Goal: Feedback & Contribution: Submit feedback/report problem

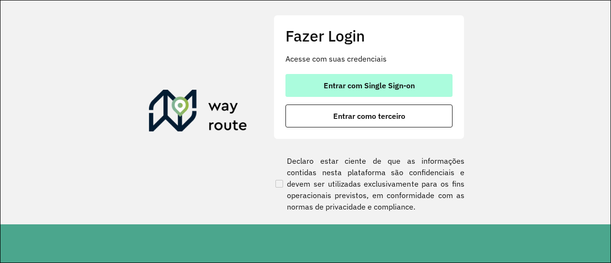
click at [411, 92] on button "Entrar com Single Sign-on" at bounding box center [369, 85] width 167 height 23
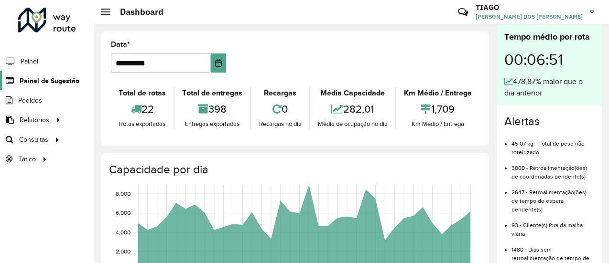
click at [67, 79] on span "Painel de Sugestão" at bounding box center [50, 81] width 60 height 10
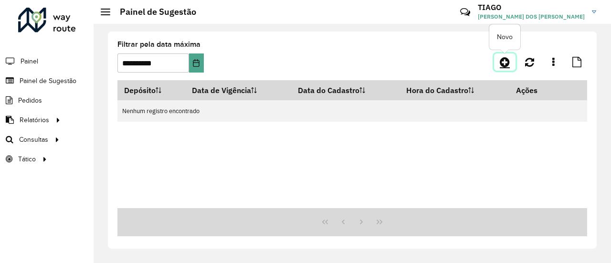
click at [507, 62] on icon at bounding box center [505, 61] width 10 height 11
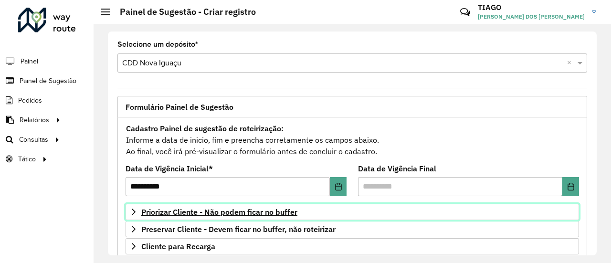
click at [143, 211] on span "Priorizar Cliente - Não podem ficar no buffer" at bounding box center [219, 212] width 156 height 8
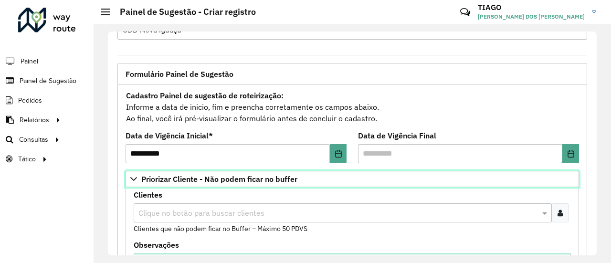
scroll to position [48, 0]
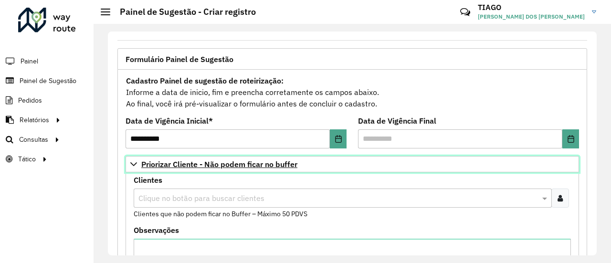
click at [149, 169] on link "Priorizar Cliente - Não podem ficar no buffer" at bounding box center [353, 164] width 454 height 16
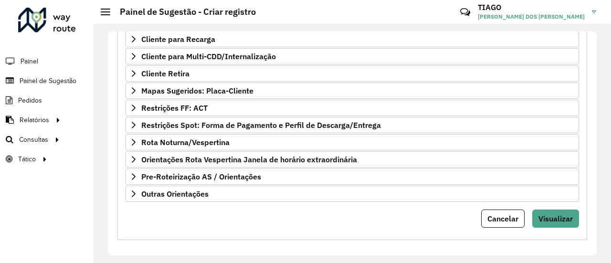
scroll to position [207, 0]
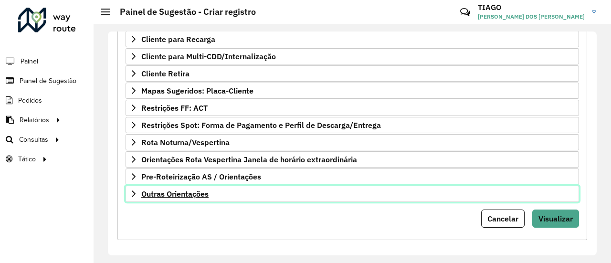
click at [150, 191] on span "Outras Orientações" at bounding box center [174, 194] width 67 height 8
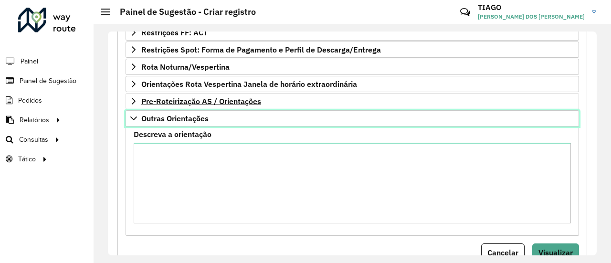
scroll to position [317, 0]
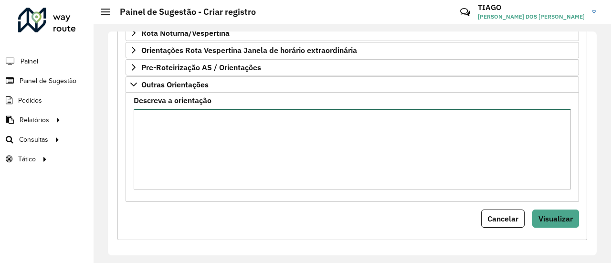
click at [155, 127] on textarea "Descreva a orientação" at bounding box center [353, 149] width 438 height 81
paste textarea "**********"
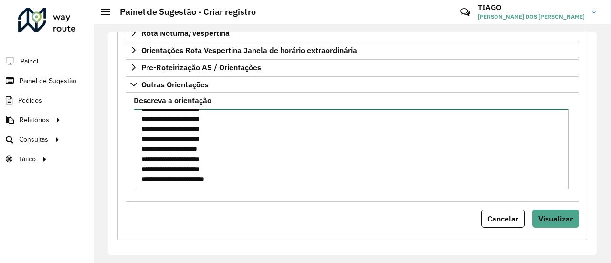
scroll to position [656, 0]
paste textarea "**********"
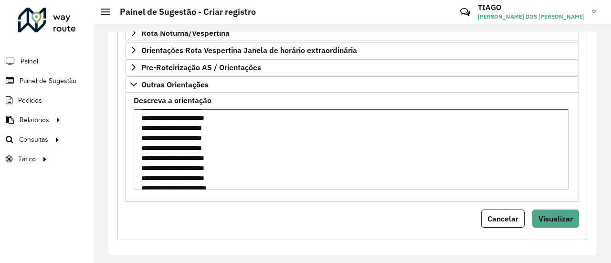
scroll to position [863, 0]
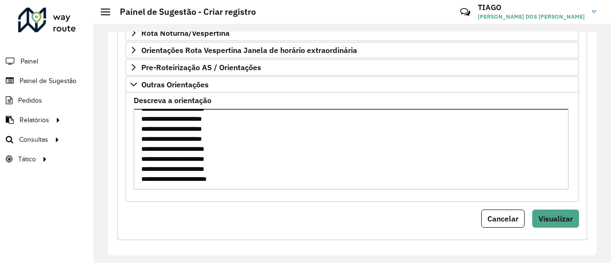
click at [197, 175] on textarea "Descreva a orientação" at bounding box center [351, 149] width 435 height 81
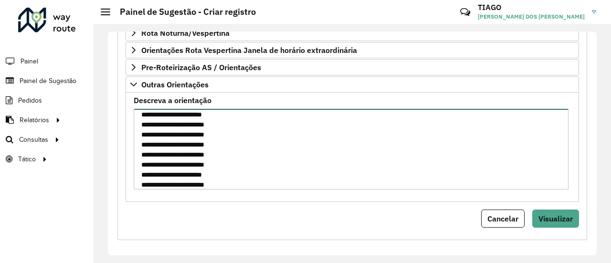
scroll to position [729, 0]
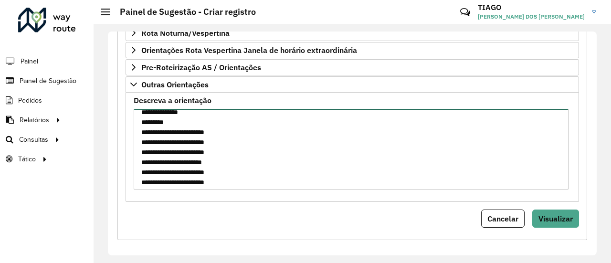
drag, startPoint x: 141, startPoint y: 128, endPoint x: 252, endPoint y: 138, distance: 111.8
click at [252, 138] on textarea "Descreva a orientação" at bounding box center [351, 149] width 435 height 81
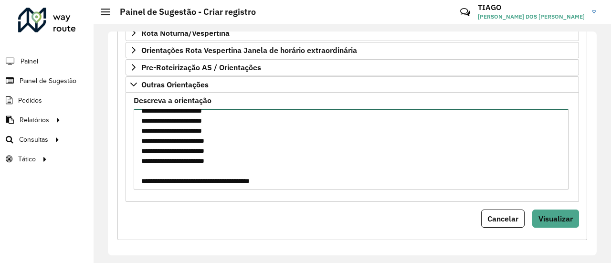
scroll to position [872, 0]
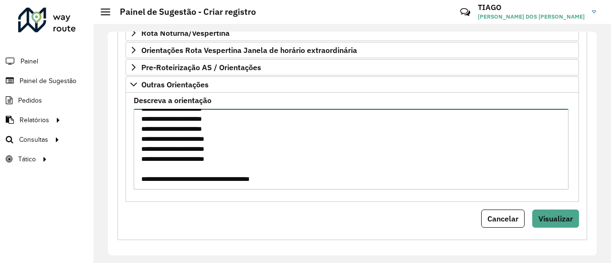
click at [171, 175] on textarea "Descreva a orientação" at bounding box center [351, 149] width 435 height 81
paste textarea "**********"
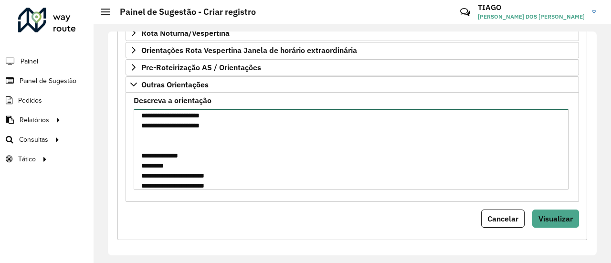
scroll to position [733, 0]
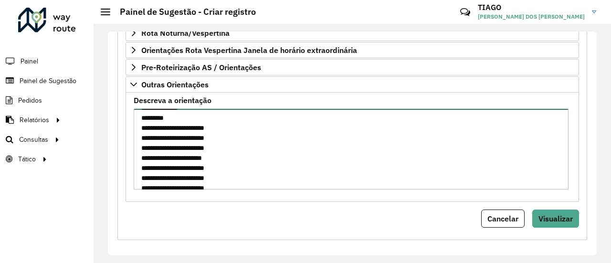
type textarea "**********"
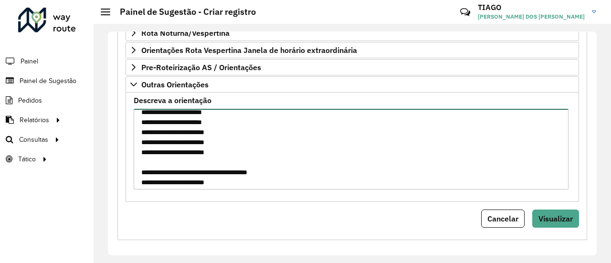
scroll to position [883, 0]
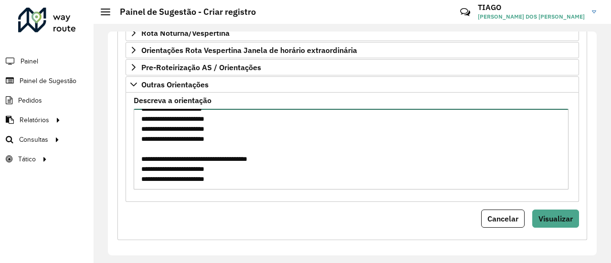
click at [205, 146] on textarea "Descreva a orientação" at bounding box center [351, 149] width 435 height 81
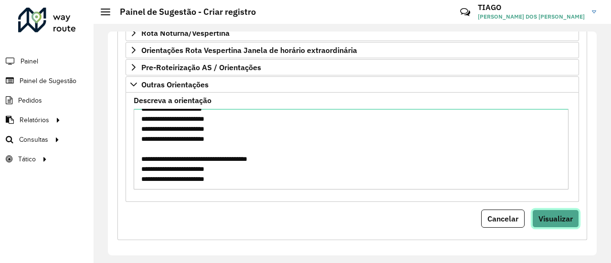
click at [554, 214] on span "Visualizar" at bounding box center [556, 219] width 34 height 10
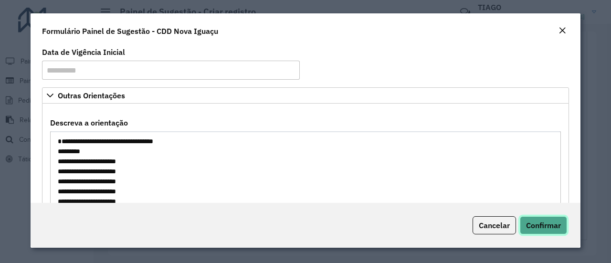
click at [529, 222] on span "Confirmar" at bounding box center [543, 226] width 35 height 10
